Goal: Transaction & Acquisition: Purchase product/service

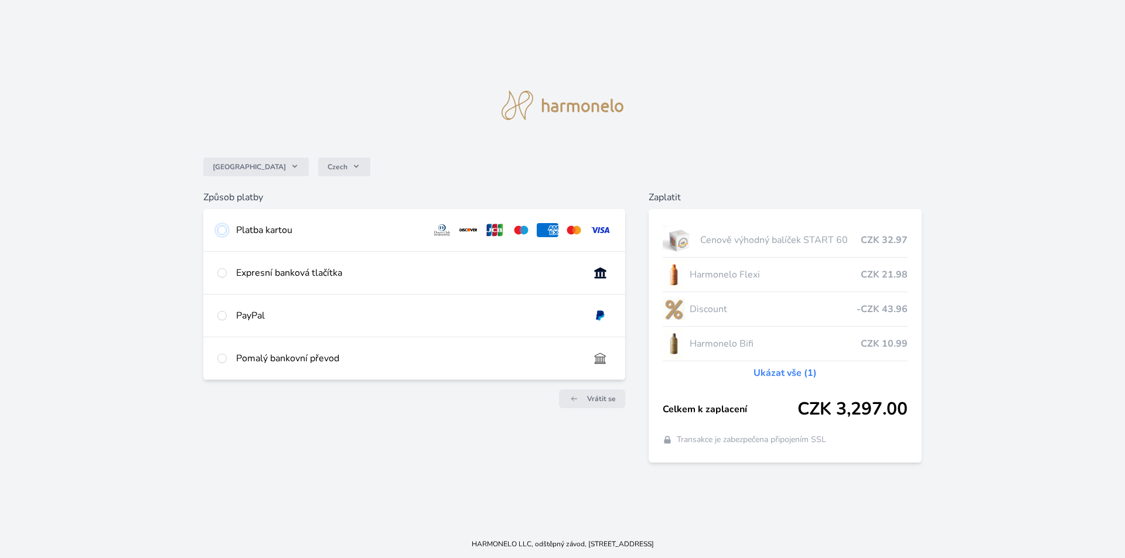
click at [219, 230] on input "radio" at bounding box center [221, 230] width 9 height 9
radio input "true"
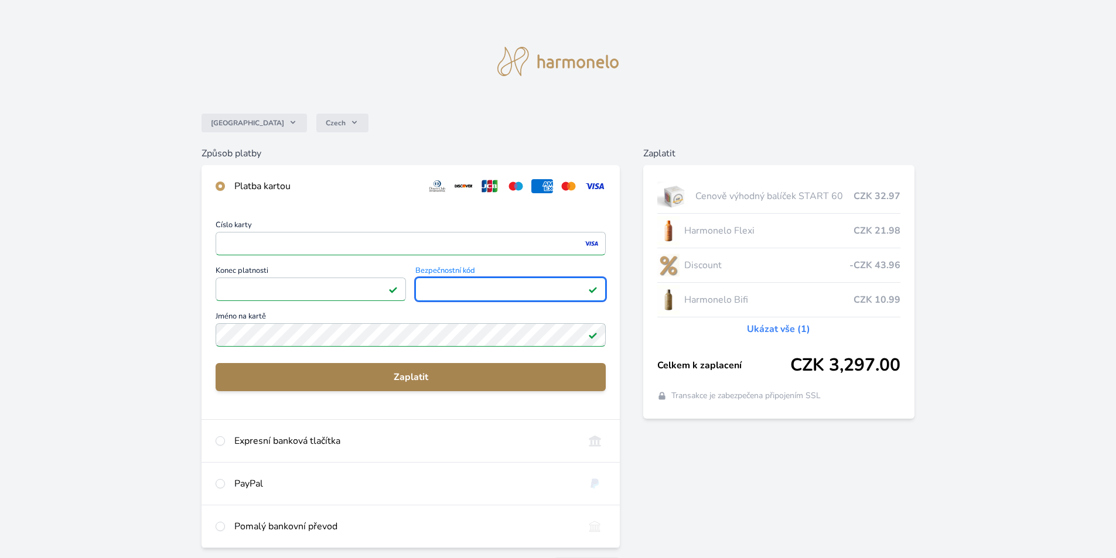
click at [438, 374] on span "Zaplatit" at bounding box center [411, 377] width 372 height 14
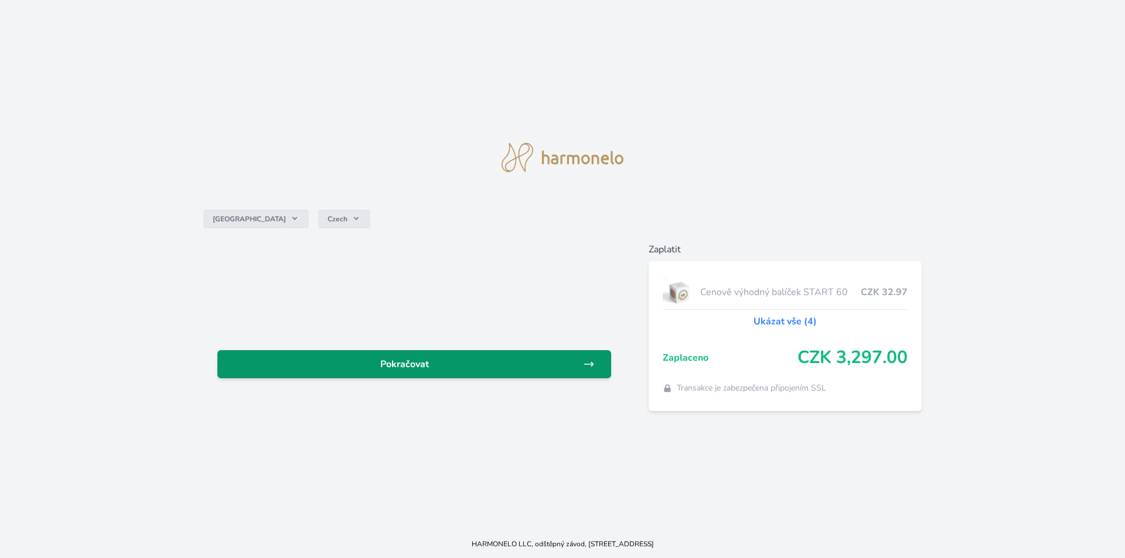
click at [420, 362] on span "Pokračovat" at bounding box center [405, 364] width 356 height 14
